Goal: Information Seeking & Learning: Learn about a topic

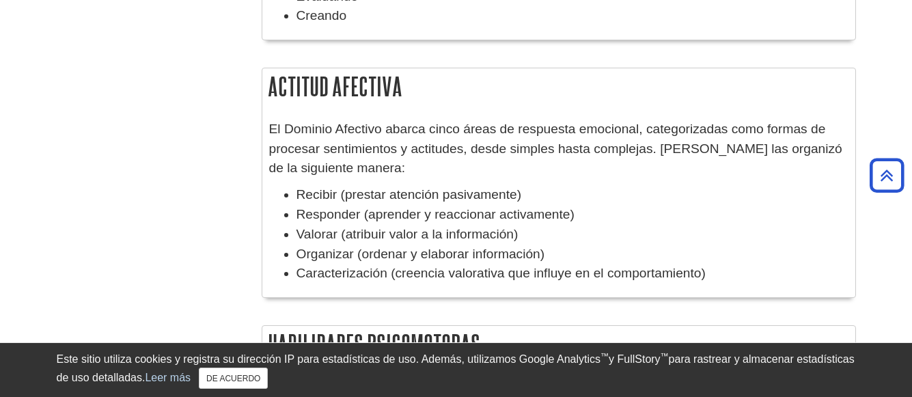
scroll to position [943, 0]
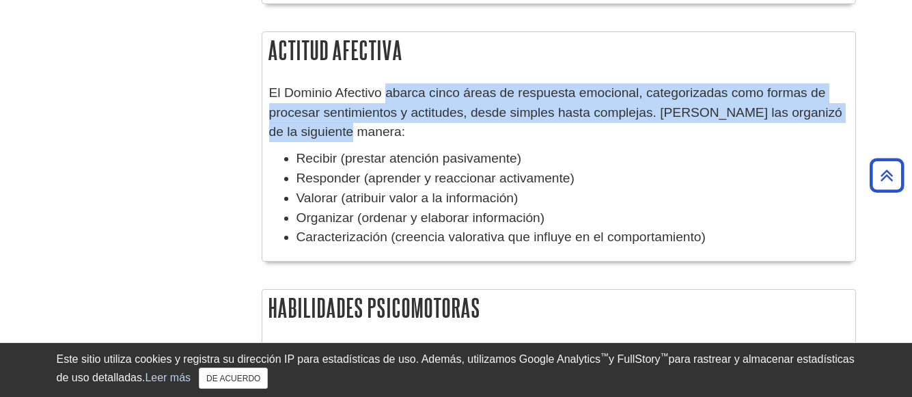
drag, startPoint x: 386, startPoint y: 94, endPoint x: 394, endPoint y: 138, distance: 45.3
click at [394, 138] on p "El Dominio Afectivo abarca cinco áreas de respuesta emocional, categorizadas co…" at bounding box center [559, 112] width 580 height 59
copy font "abarca cinco áreas de respuesta emocional, categorizadas como formas de procesa…"
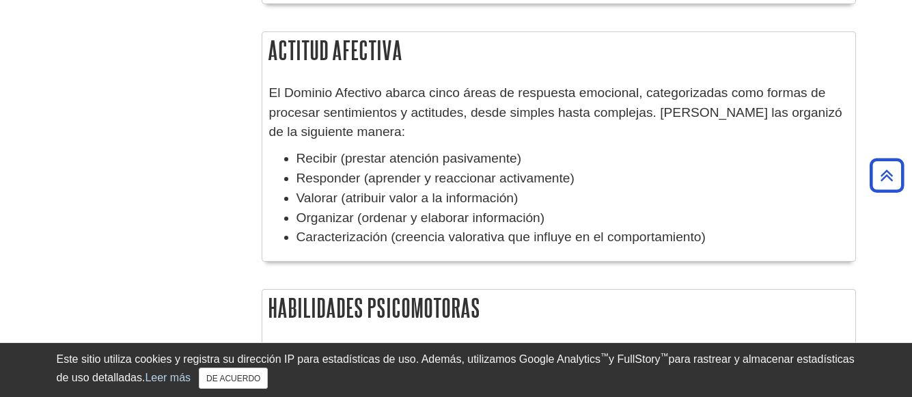
click at [618, 191] on li "Valorar (atribuir valor a la información)" at bounding box center [573, 199] width 552 height 20
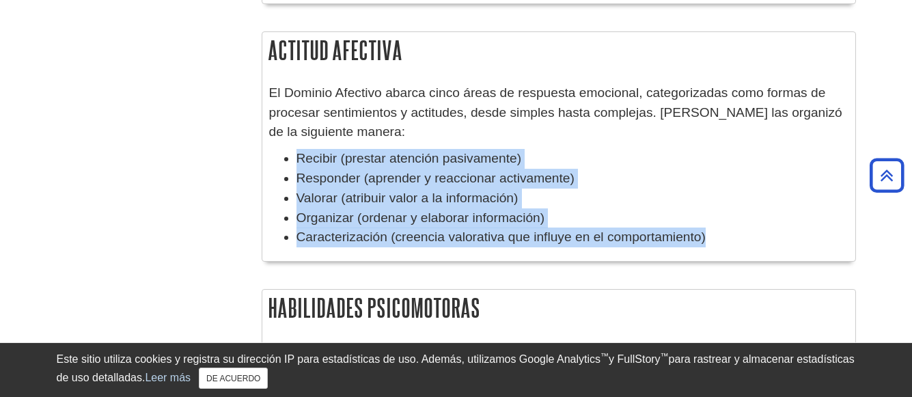
drag, startPoint x: 297, startPoint y: 155, endPoint x: 707, endPoint y: 234, distance: 417.7
click at [707, 234] on ul "Recibir (prestar atención pasivamente) Responder (aprender y reaccionar activam…" at bounding box center [559, 198] width 580 height 98
copy ul "Recibir (prestar atención pasivamente) Responder (aprender y reaccionar activam…"
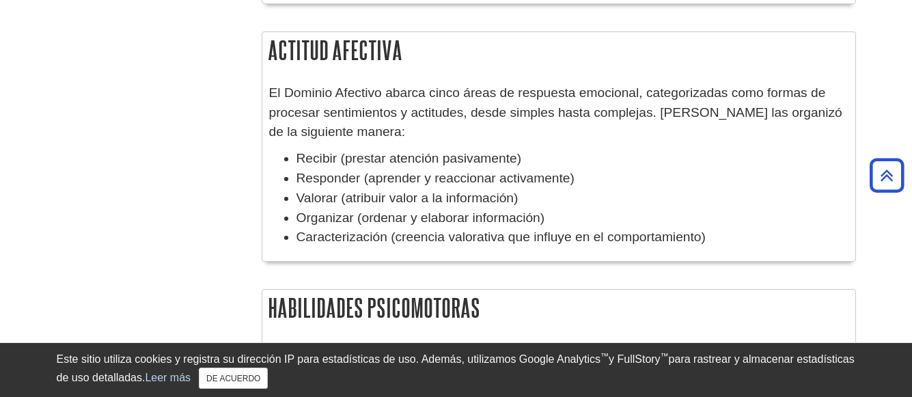
click at [44, 180] on body "Chat de la biblioteca Este sitio utiliza cookies y registra su dirección IP par…" at bounding box center [456, 29] width 912 height 1945
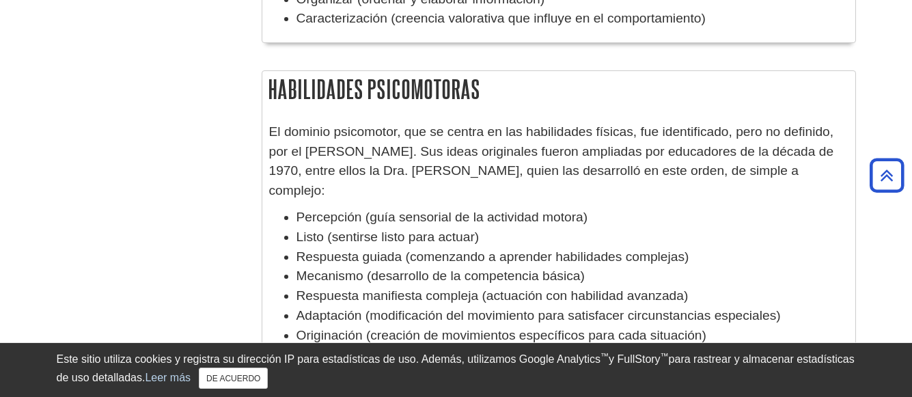
scroll to position [1208, 0]
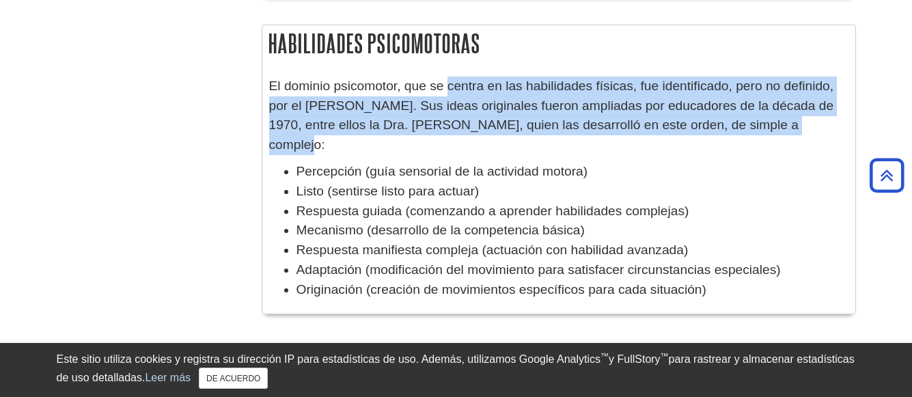
drag, startPoint x: 448, startPoint y: 87, endPoint x: 798, endPoint y: 131, distance: 352.7
click at [798, 131] on font "El dominio psicomotor, que se centra en las habilidades físicas, fue identifica…" at bounding box center [551, 115] width 565 height 73
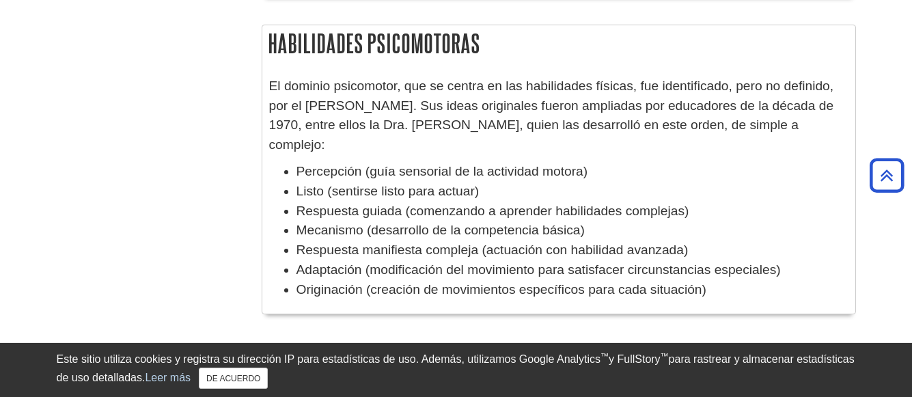
click at [797, 162] on li "Percepción (guía sensorial de la actividad motora)" at bounding box center [573, 172] width 552 height 20
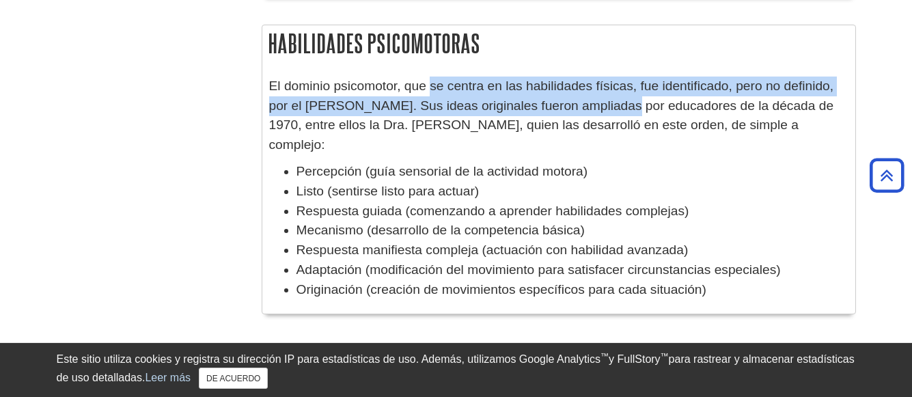
drag, startPoint x: 431, startPoint y: 85, endPoint x: 612, endPoint y: 116, distance: 183.7
click at [612, 116] on p "El dominio psicomotor, que se centra en las habilidades físicas, fue identifica…" at bounding box center [559, 116] width 580 height 79
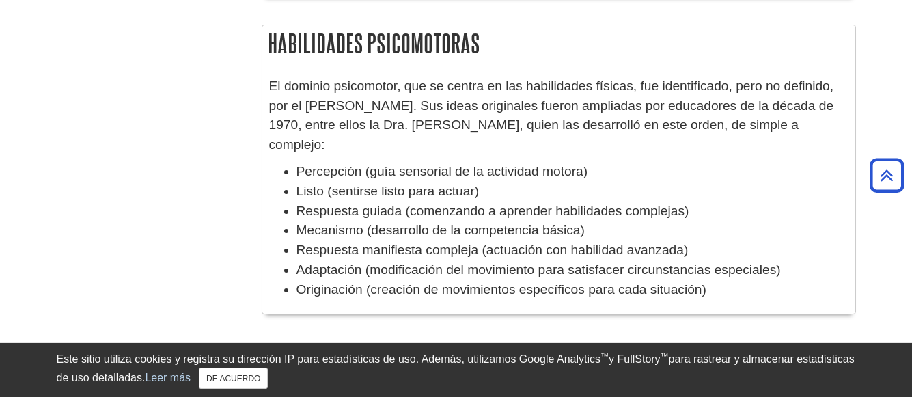
click at [634, 162] on li "Percepción (guía sensorial de la actividad motora)" at bounding box center [573, 172] width 552 height 20
click at [446, 85] on font "El dominio psicomotor, que se centra en las habilidades físicas, fue identifica…" at bounding box center [551, 115] width 565 height 73
click at [447, 85] on font "El dominio psicomotor, que se centra en las habilidades físicas, fue identifica…" at bounding box center [551, 115] width 565 height 73
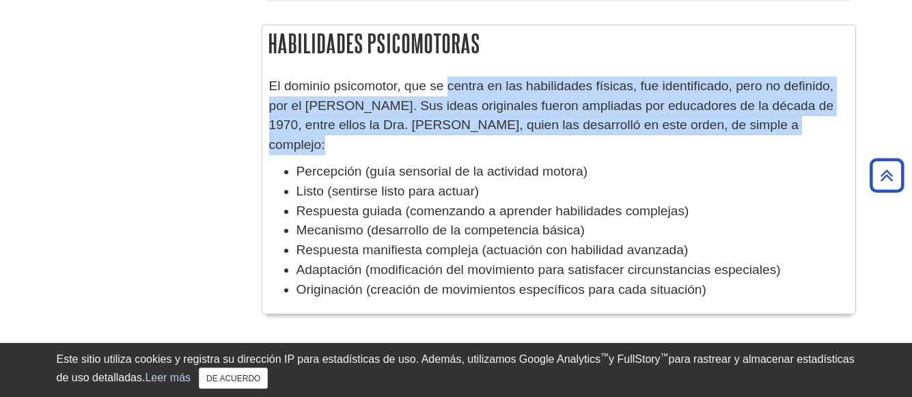
drag, startPoint x: 448, startPoint y: 84, endPoint x: 820, endPoint y: 131, distance: 374.1
click at [820, 131] on p "El dominio psicomotor, que se centra en las habilidades físicas, fue identifica…" at bounding box center [559, 116] width 580 height 79
copy font "centra en las habilidades físicas, fue identificado, pero no definido, por el […"
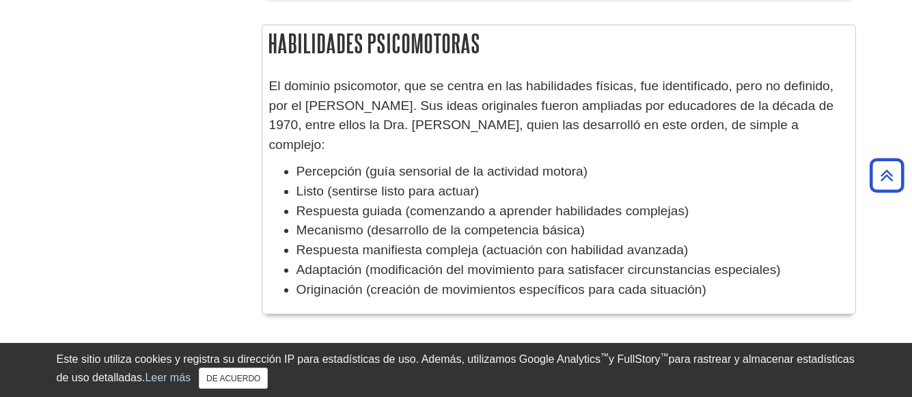
click at [297, 164] on font "Percepción (guía sensorial de la actividad motora)" at bounding box center [443, 171] width 292 height 14
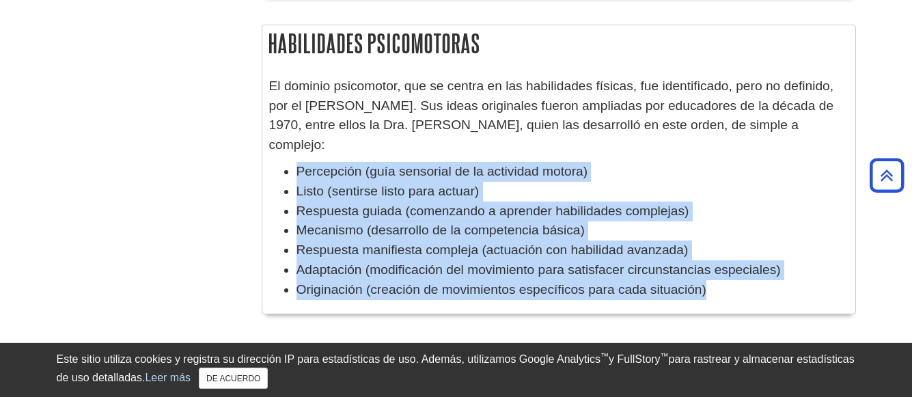
drag, startPoint x: 297, startPoint y: 148, endPoint x: 714, endPoint y: 266, distance: 432.7
click at [714, 266] on ul "Percepción (guía sensorial de la actividad motora) Listo (sentirse listo para a…" at bounding box center [559, 231] width 580 height 138
copy ul "Percepción (guía sensorial de la actividad motora) Listo (sentirse listo para a…"
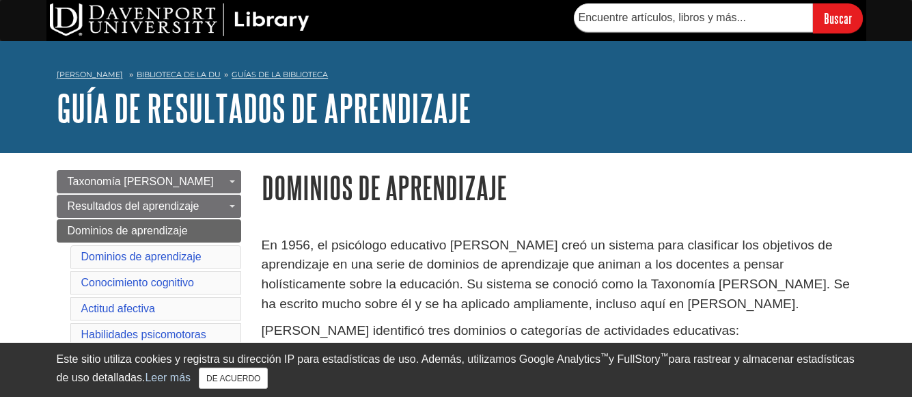
click at [547, 203] on h1 "Dominios de aprendizaje" at bounding box center [559, 187] width 595 height 35
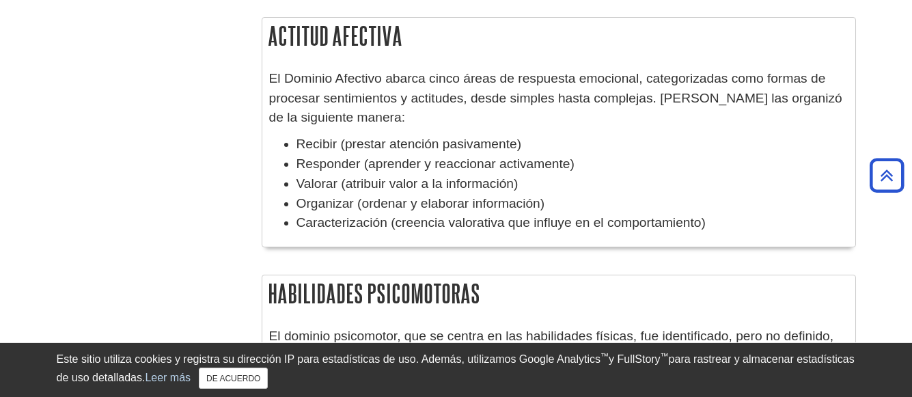
scroll to position [975, 0]
